Goal: Find specific page/section: Locate a particular part of the current website

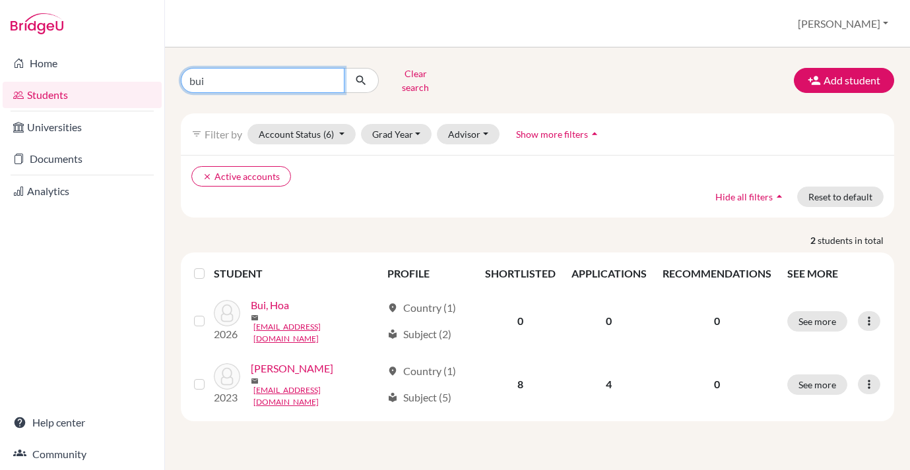
click at [287, 78] on input "bui" at bounding box center [263, 80] width 164 height 25
type input "csillag"
click button "submit" at bounding box center [361, 80] width 35 height 25
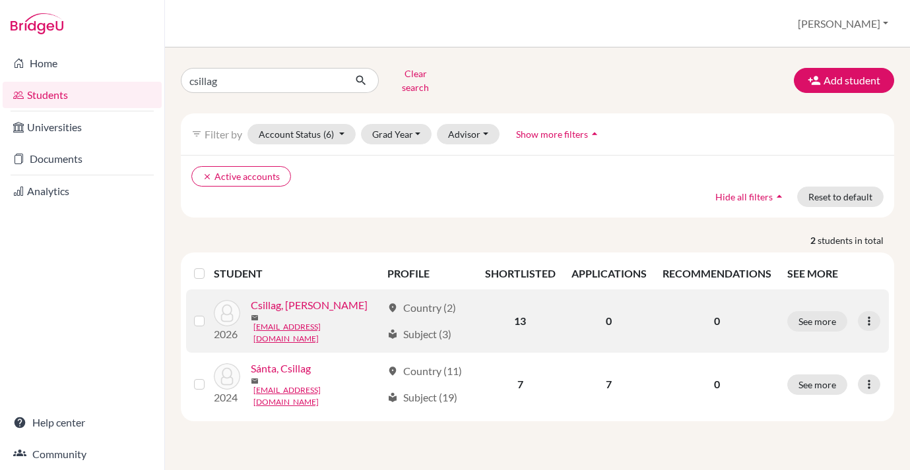
click at [291, 302] on link "Csillag, [PERSON_NAME]" at bounding box center [309, 306] width 117 height 16
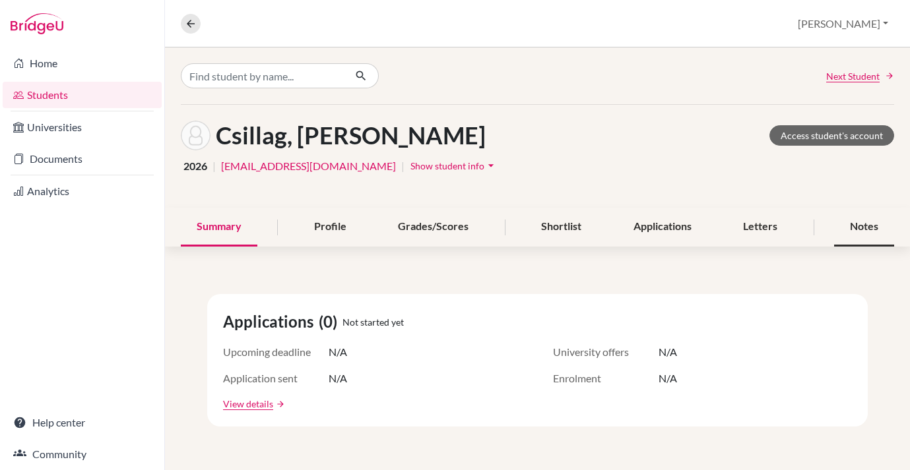
click at [868, 219] on div "Notes" at bounding box center [864, 227] width 60 height 39
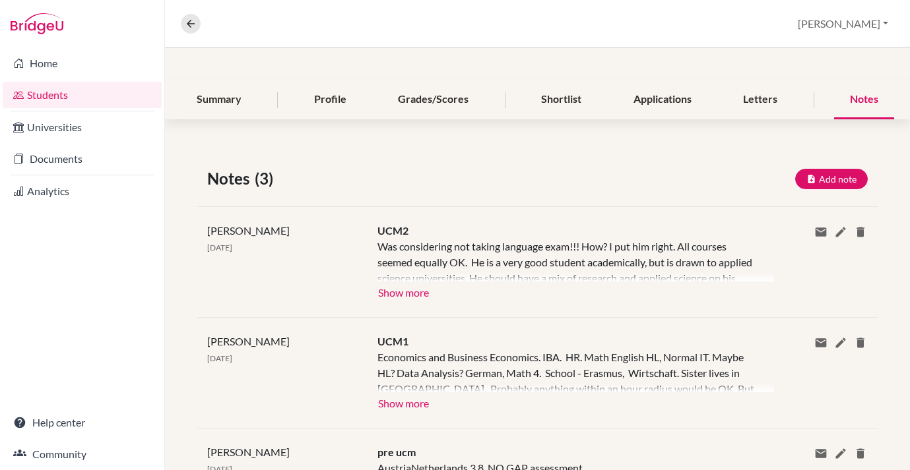
scroll to position [228, 0]
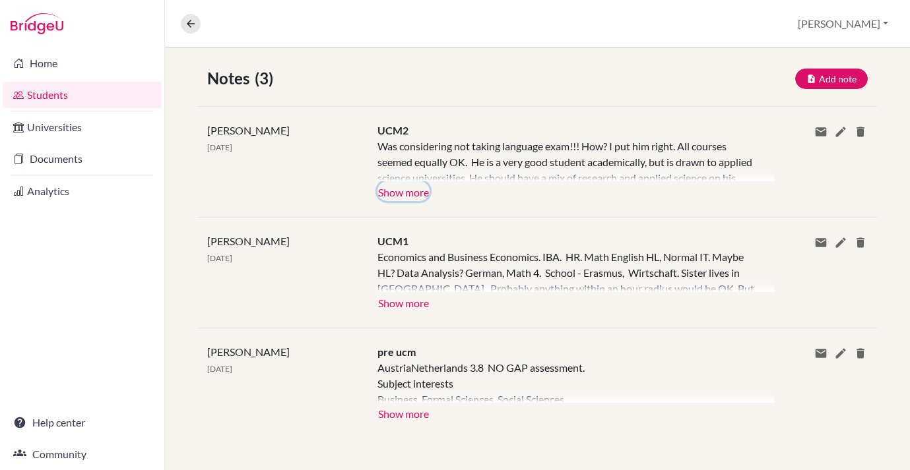
click at [418, 200] on button "Show more" at bounding box center [403, 191] width 52 height 20
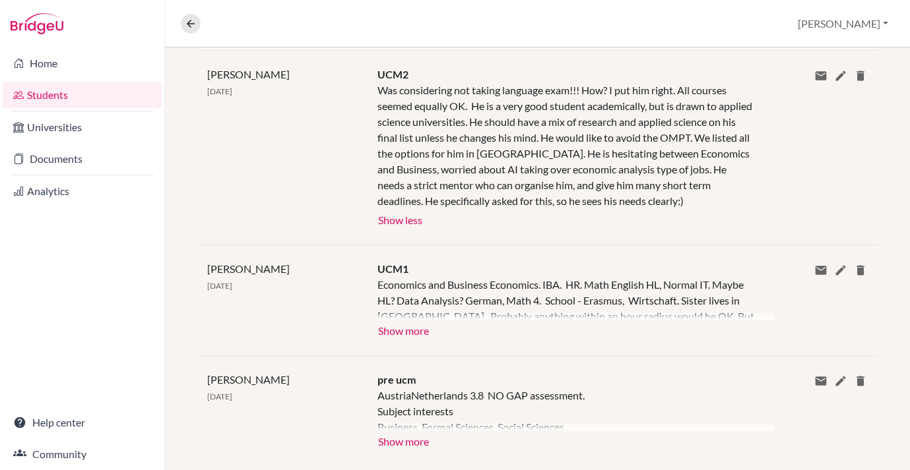
scroll to position [311, 0]
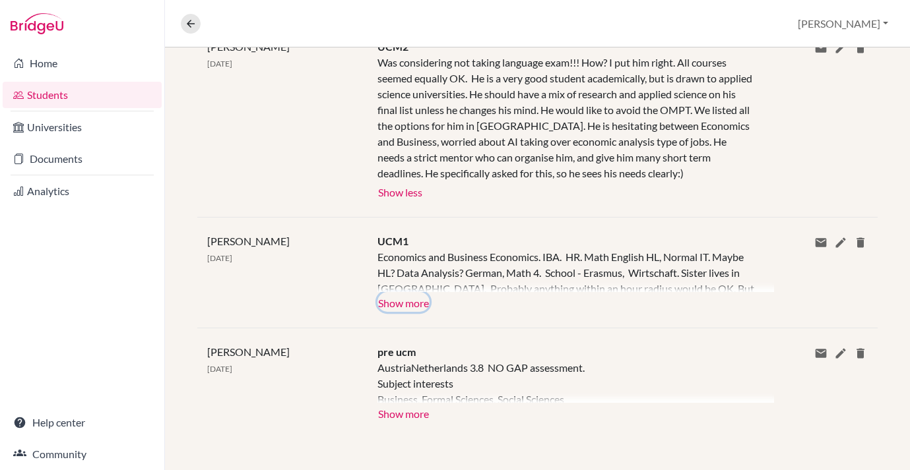
click at [388, 307] on button "Show more" at bounding box center [403, 302] width 52 height 20
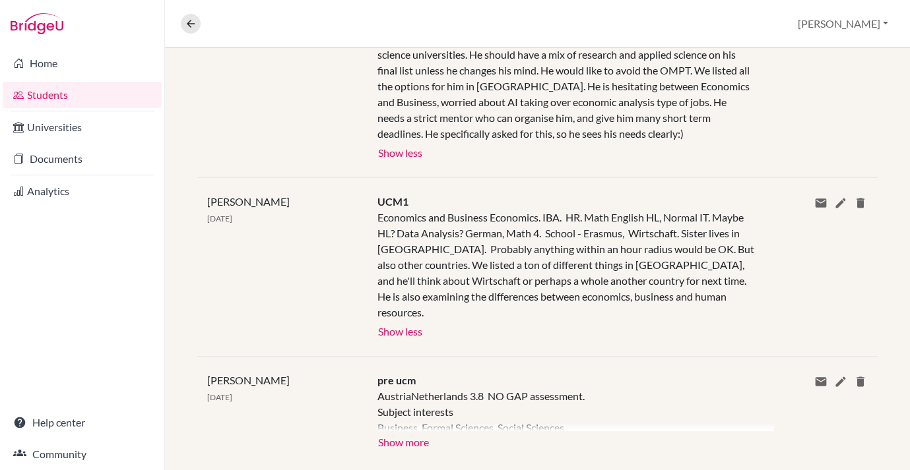
scroll to position [364, 0]
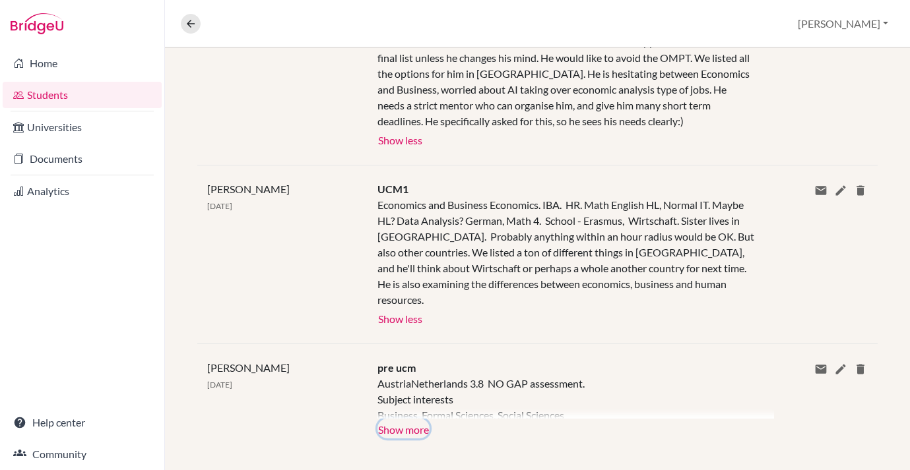
click at [410, 420] on button "Show more" at bounding box center [403, 429] width 52 height 20
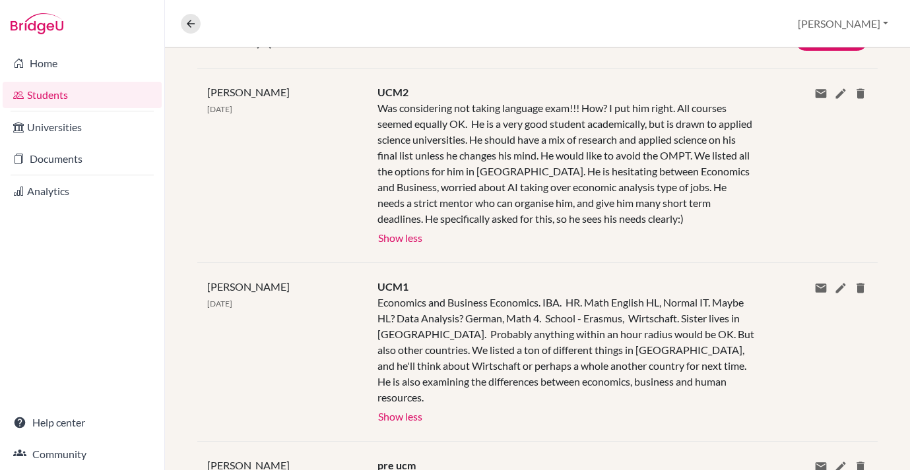
scroll to position [256, 0]
